Goal: Check status: Check status

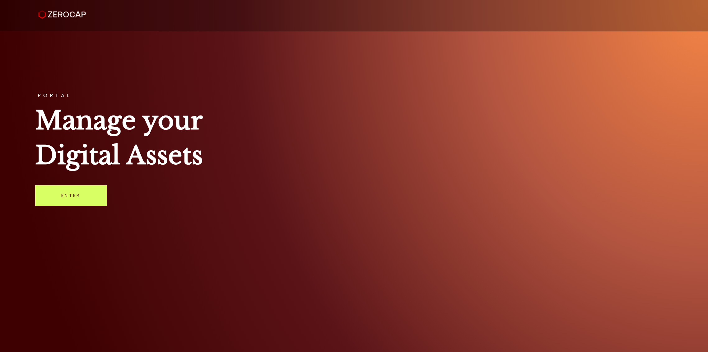
click at [68, 213] on div "PORTAL Manage your Digital Assets Enter" at bounding box center [354, 176] width 708 height 352
click at [72, 208] on div "PORTAL Manage your Digital Assets Enter" at bounding box center [354, 176] width 708 height 352
click at [75, 194] on link "Enter" at bounding box center [70, 195] width 71 height 21
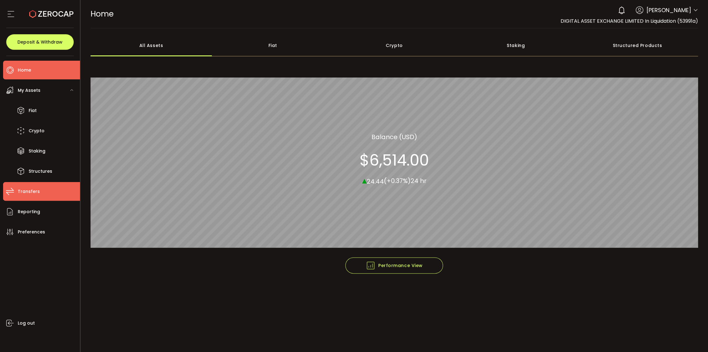
click at [31, 191] on span "Transfers" at bounding box center [29, 191] width 22 height 9
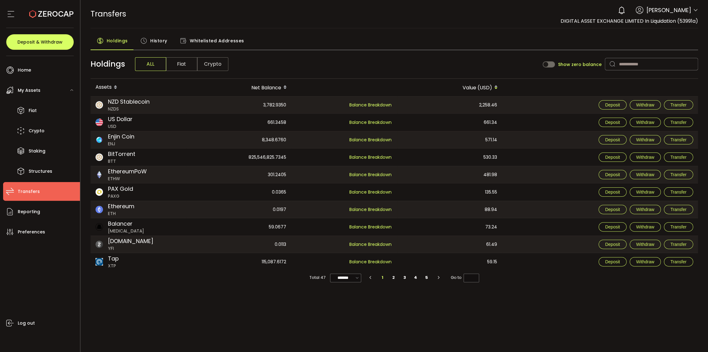
click at [157, 46] on span "History" at bounding box center [158, 41] width 17 height 12
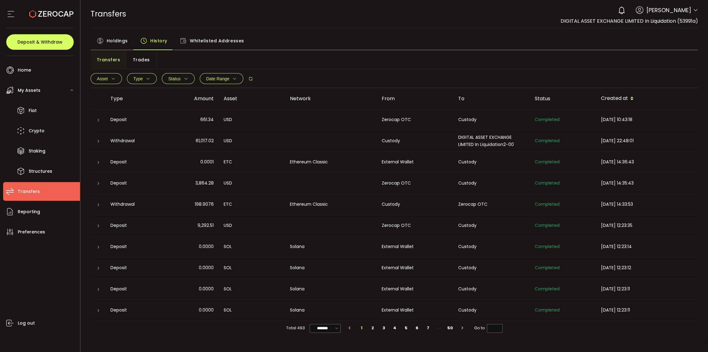
click at [94, 139] on div at bounding box center [98, 141] width 15 height 6
click at [97, 141] on icon at bounding box center [98, 141] width 4 height 4
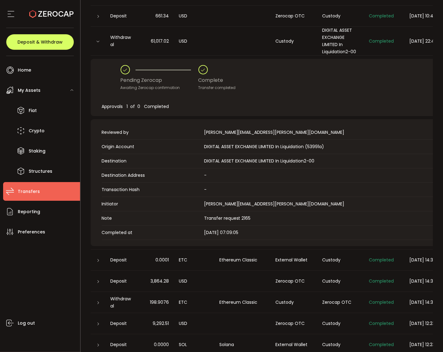
scroll to position [193, 0]
